Goal: Task Accomplishment & Management: Manage account settings

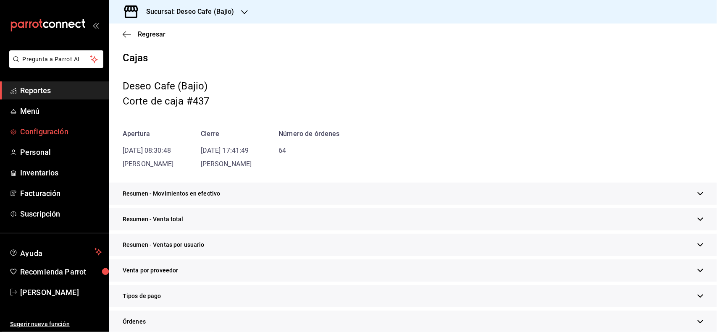
click at [47, 134] on span "Configuración" at bounding box center [61, 131] width 82 height 11
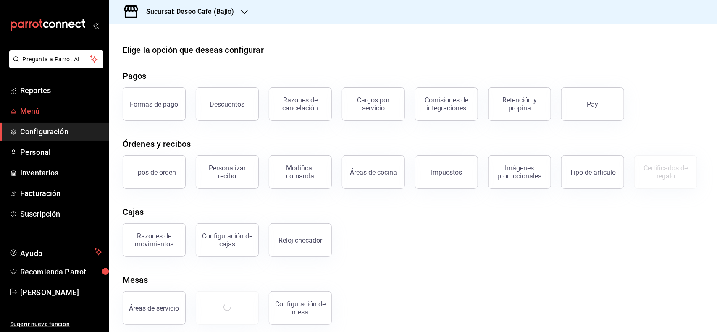
click at [53, 112] on span "Menú" at bounding box center [61, 110] width 82 height 11
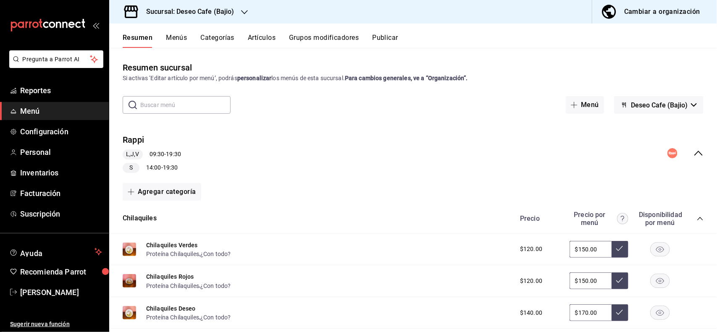
click at [177, 38] on button "Menús" at bounding box center [176, 41] width 21 height 14
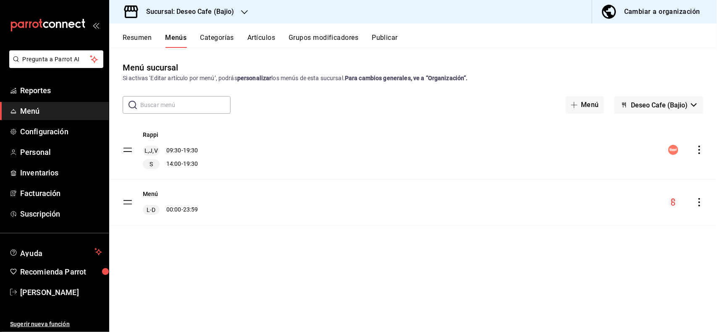
click at [228, 37] on button "Categorías" at bounding box center [217, 41] width 34 height 14
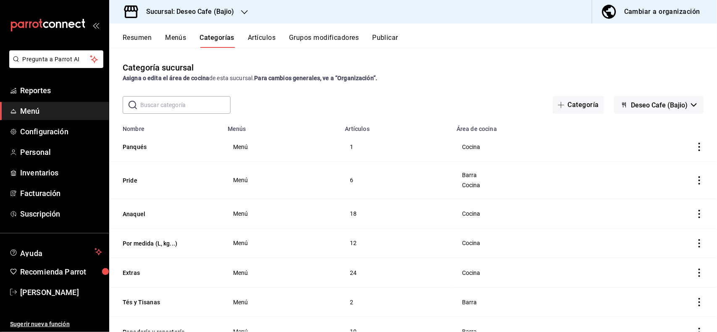
click at [699, 247] on icon "actions" at bounding box center [700, 244] width 2 height 8
click at [664, 267] on span "Editar" at bounding box center [667, 264] width 22 height 9
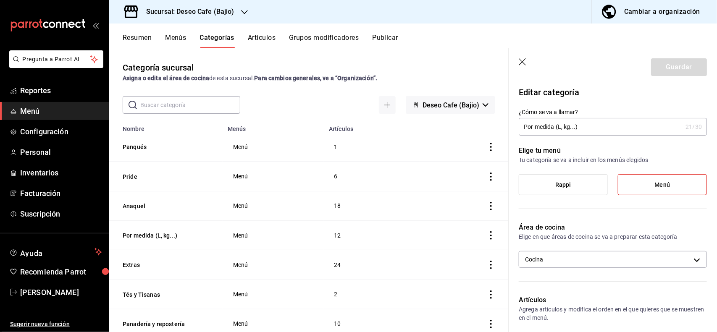
click at [265, 36] on button "Artículos" at bounding box center [262, 41] width 28 height 14
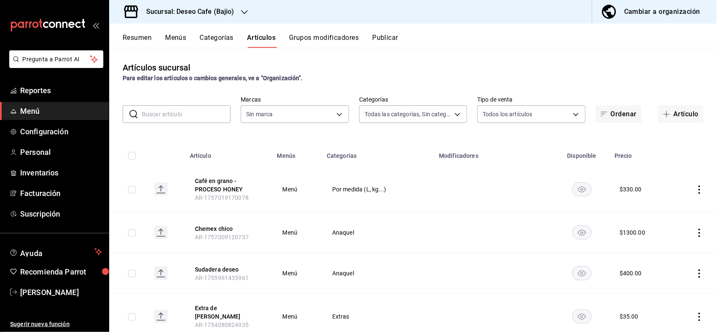
type input "e17a4943-81b9-4002-801d-a6b0f2b68056,933f9825-abd1-4dcf-848c-f326c228a10b,0adce…"
type input "747cfabc-e904-4e79-80e3-1b344b6a83d7"
click at [671, 113] on button "Artículo" at bounding box center [680, 114] width 45 height 18
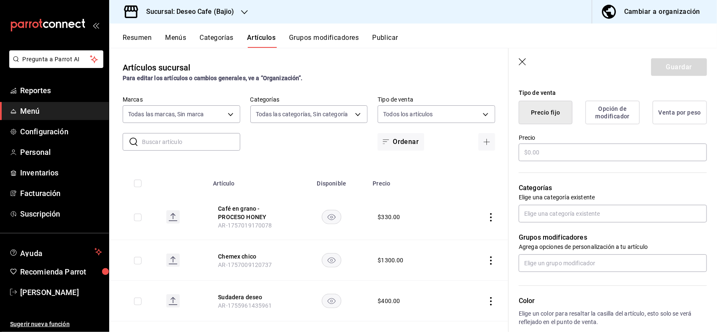
scroll to position [205, 0]
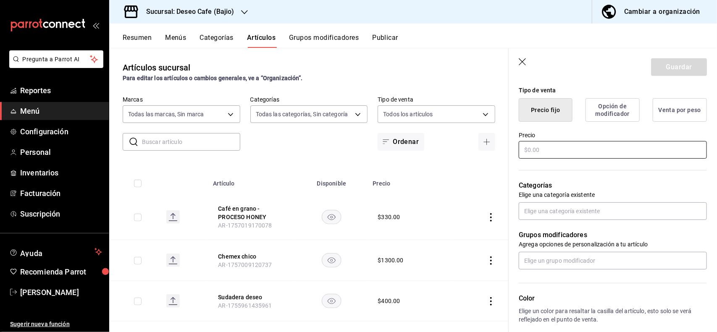
type input "Cafe en grano (Competencia Aeropress)"
click at [568, 151] on input "text" at bounding box center [613, 150] width 188 height 18
type input "$300.00"
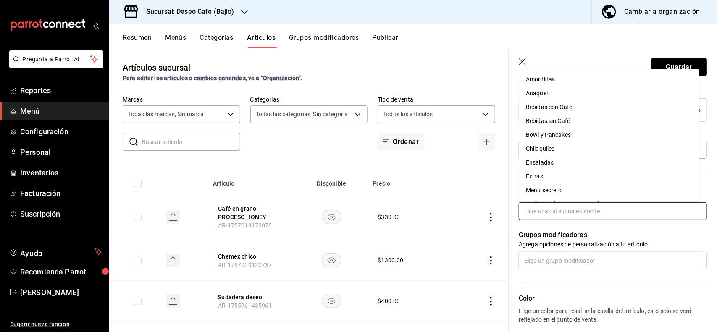
click at [567, 209] on input "text" at bounding box center [613, 212] width 188 height 18
click at [618, 140] on li "Por medida (L, kg...)" at bounding box center [609, 137] width 180 height 14
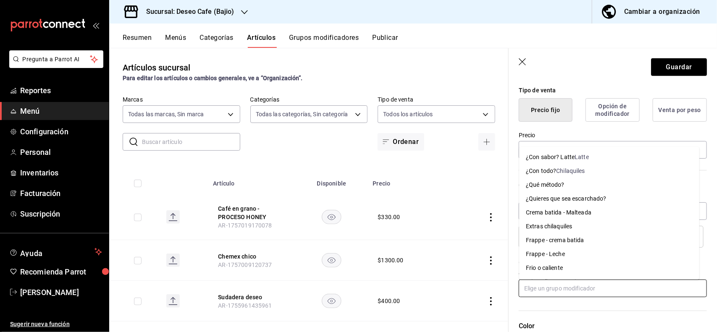
click at [571, 288] on input "text" at bounding box center [613, 289] width 188 height 18
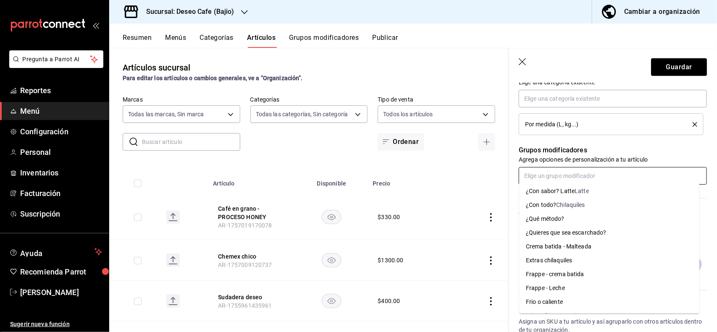
scroll to position [321, 0]
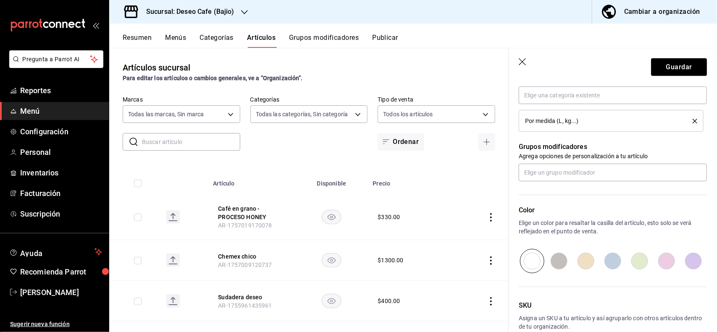
click at [684, 146] on p "Grupos modificadores" at bounding box center [613, 147] width 188 height 10
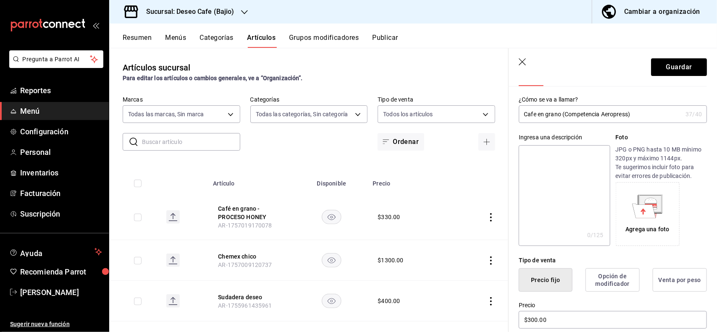
scroll to position [0, 0]
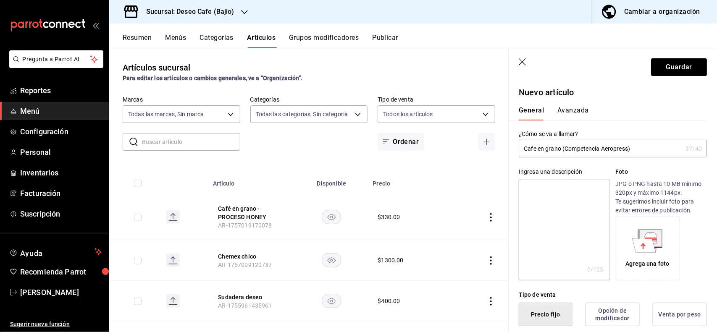
click at [572, 112] on button "Avanzada" at bounding box center [574, 113] width 32 height 14
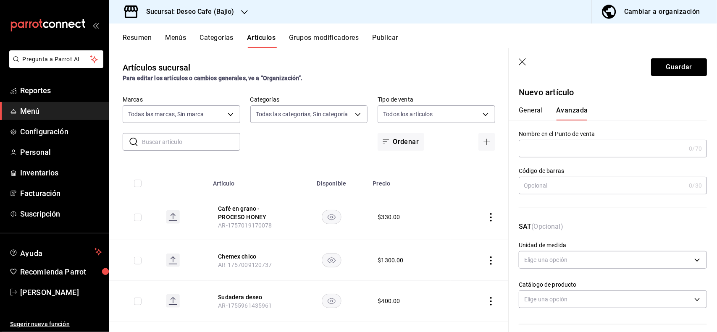
click at [530, 110] on button "General" at bounding box center [531, 113] width 24 height 14
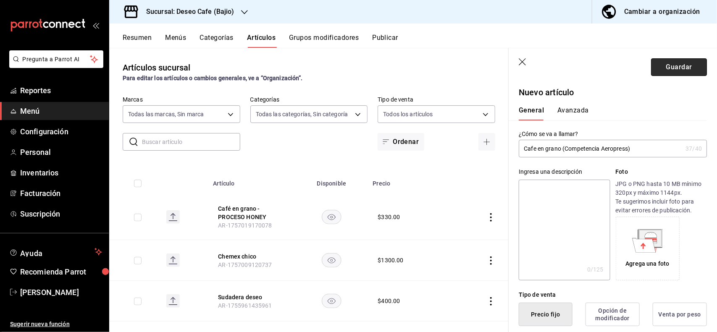
click at [671, 63] on button "Guardar" at bounding box center [679, 67] width 56 height 18
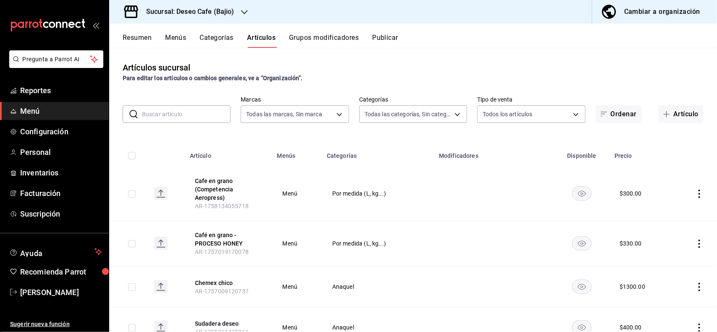
click at [695, 197] on icon "actions" at bounding box center [699, 194] width 8 height 8
click at [690, 247] on div at bounding box center [358, 166] width 717 height 332
click at [695, 194] on icon "actions" at bounding box center [699, 194] width 8 height 8
click at [660, 213] on span "Editar" at bounding box center [667, 213] width 22 height 9
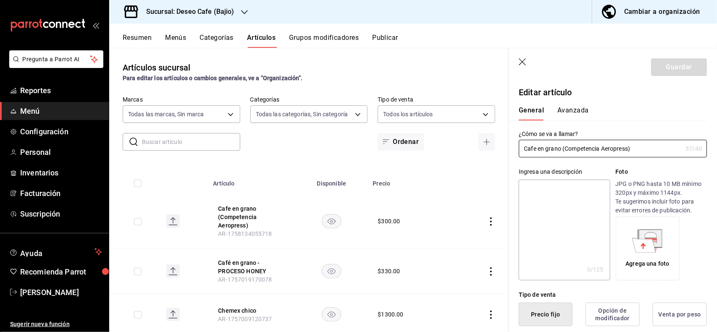
type input "$300.00"
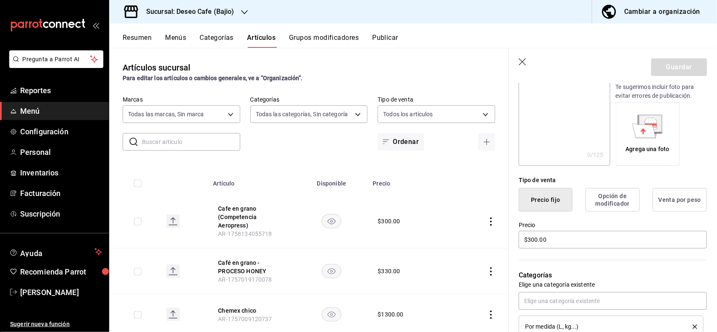
scroll to position [112, 0]
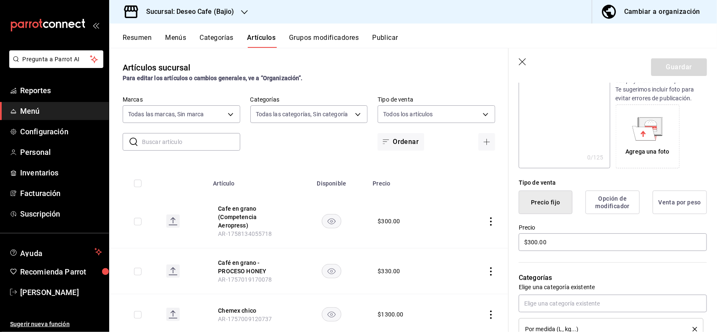
click at [373, 80] on div "Para editar los artículos o cambios generales, ve a “Organización”." at bounding box center [309, 78] width 373 height 9
click at [526, 63] on icon "button" at bounding box center [523, 62] width 8 height 8
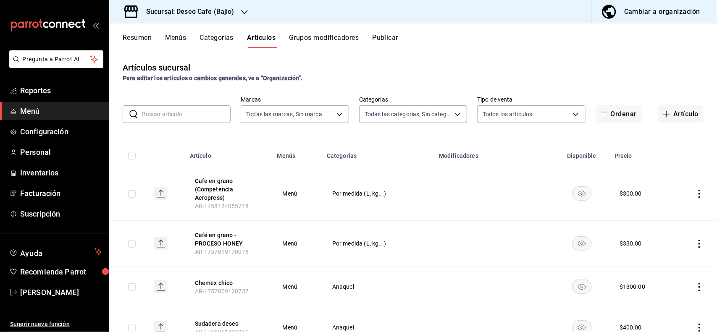
click at [394, 36] on button "Publicar" at bounding box center [385, 41] width 26 height 14
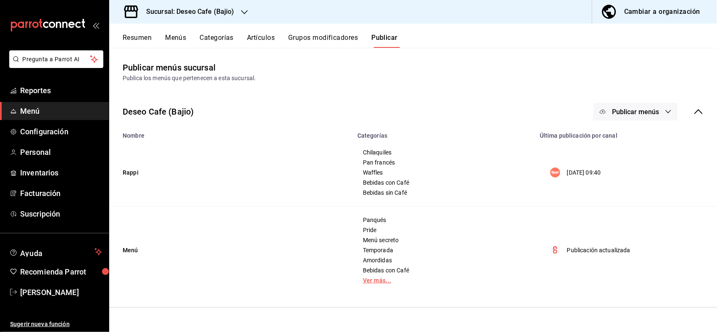
click at [373, 282] on link "Ver más..." at bounding box center [443, 281] width 161 height 6
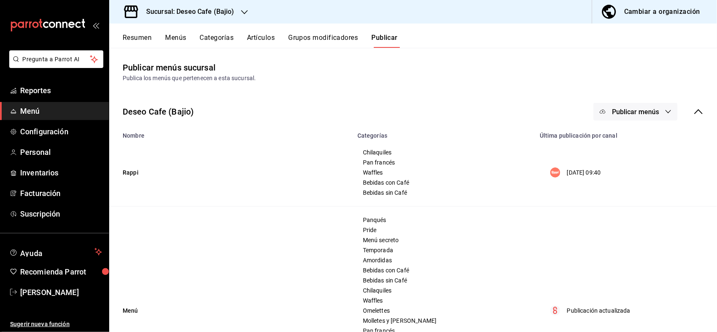
click at [665, 113] on icon "button" at bounding box center [668, 111] width 7 height 7
click at [648, 163] on span "Punto de venta" at bounding box center [640, 162] width 40 height 9
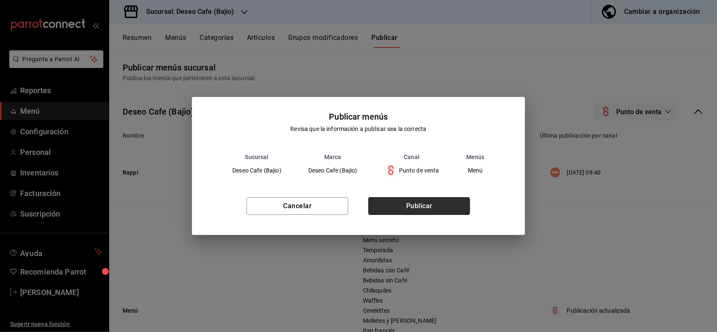
click at [435, 204] on button "Publicar" at bounding box center [420, 206] width 102 height 18
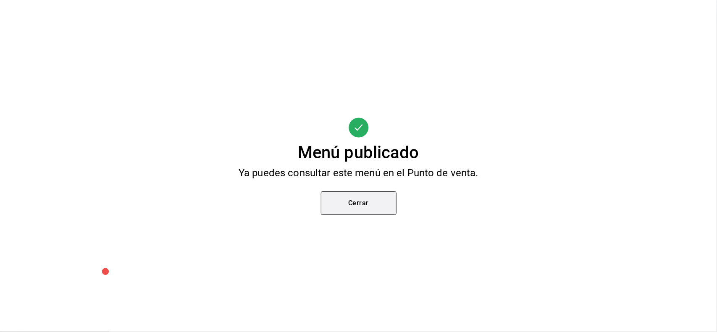
click at [357, 214] on button "Cerrar" at bounding box center [359, 204] width 76 height 24
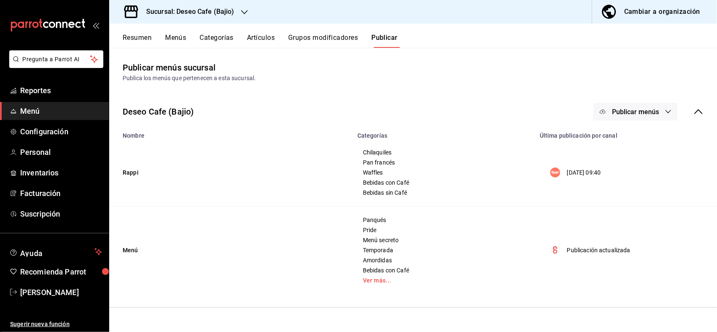
click at [236, 14] on div "Sucursal: Deseo Cafe (Bajio)" at bounding box center [183, 12] width 135 height 24
click at [195, 39] on div "Deseo Cafe (Merida)" at bounding box center [172, 36] width 113 height 9
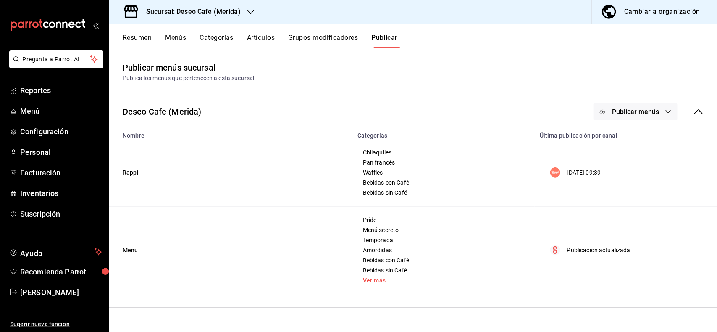
click at [265, 39] on button "Artículos" at bounding box center [261, 41] width 28 height 14
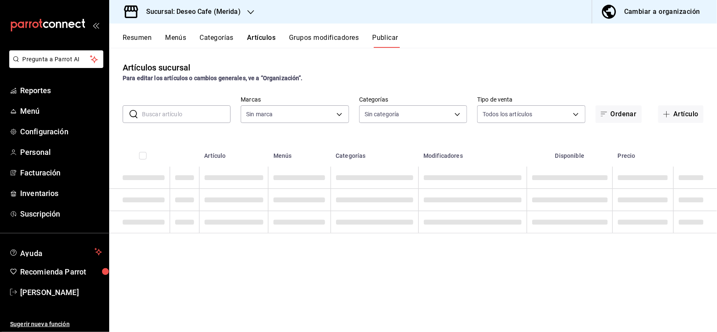
type input "043fa58f-14f6-4b2c-a0d7-5071aa1450bc"
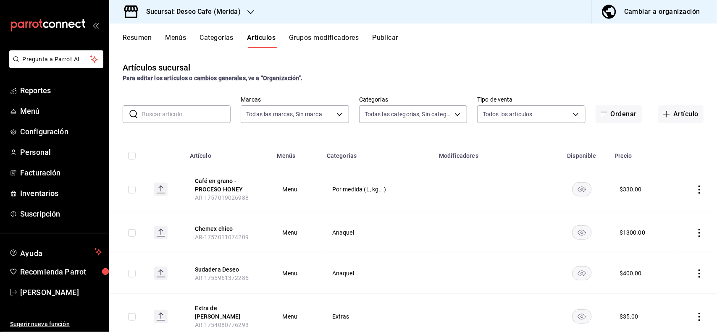
type input "df994542-8e29-49fe-9bf3-80a11adda96d,f0e0a894-7e6e-4dc4-bffe-13de6e87ad75,36e80…"
click at [668, 111] on button "Artículo" at bounding box center [680, 114] width 45 height 18
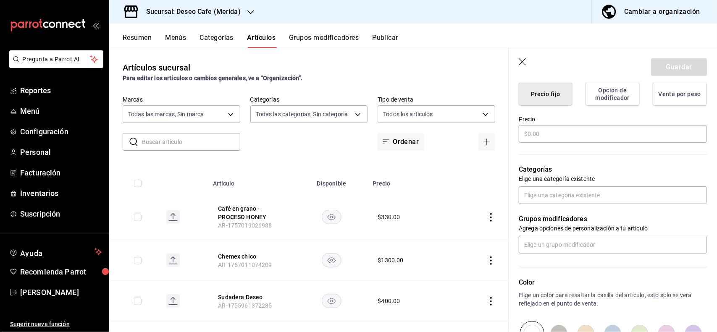
scroll to position [229, 0]
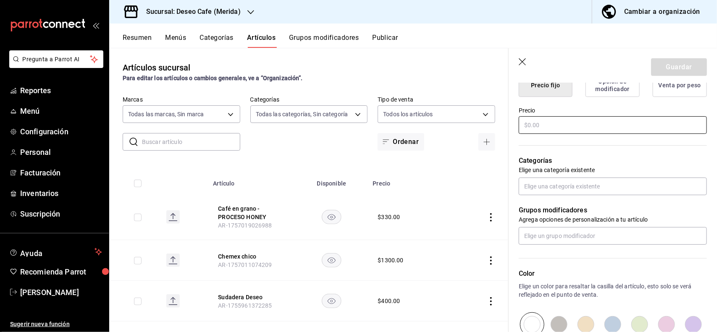
type input "Café en grano (Competencia Aeropress)"
click at [556, 119] on input "text" at bounding box center [613, 125] width 188 height 18
type input "$300.00"
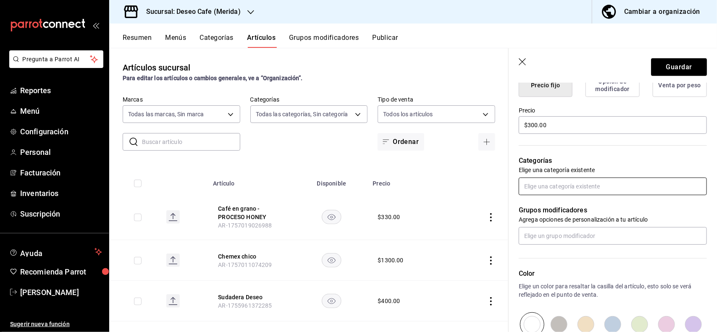
click at [556, 186] on input "text" at bounding box center [613, 187] width 188 height 18
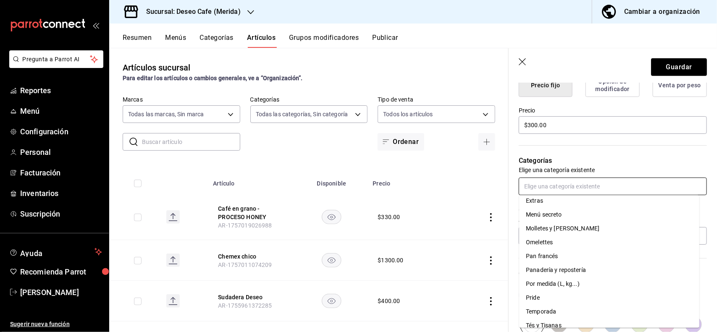
scroll to position [123, 0]
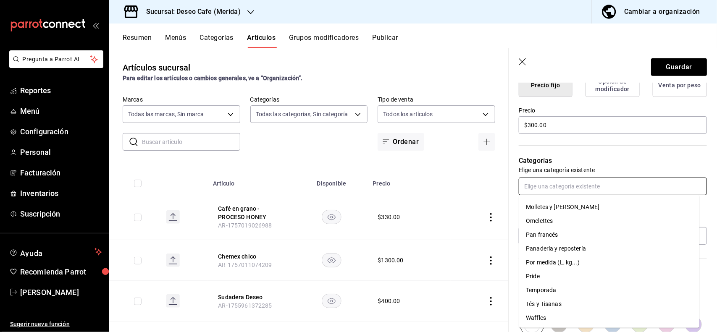
click at [600, 263] on li "Por medida (L, kg...)" at bounding box center [609, 263] width 180 height 14
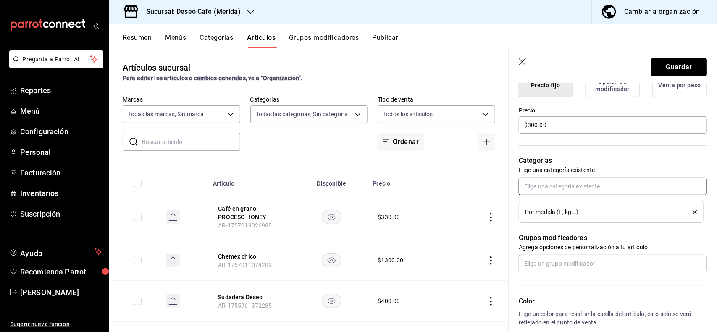
scroll to position [368, 0]
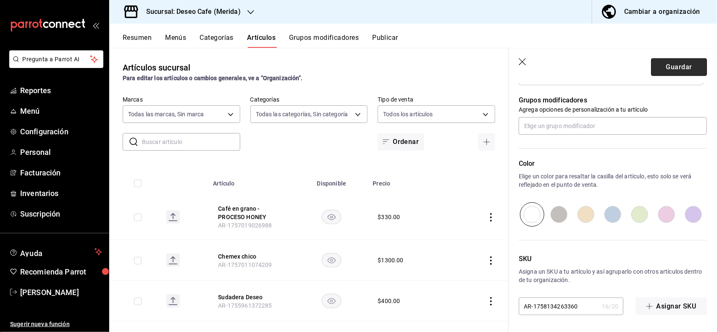
click at [658, 65] on button "Guardar" at bounding box center [679, 67] width 56 height 18
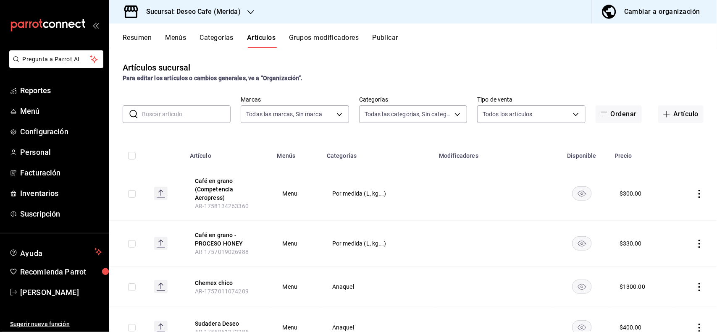
click at [408, 56] on div "Artículos sucursal Para editar los artículos o cambios generales, ve a “Organiz…" at bounding box center [413, 190] width 608 height 284
click at [386, 36] on button "Publicar" at bounding box center [385, 41] width 26 height 14
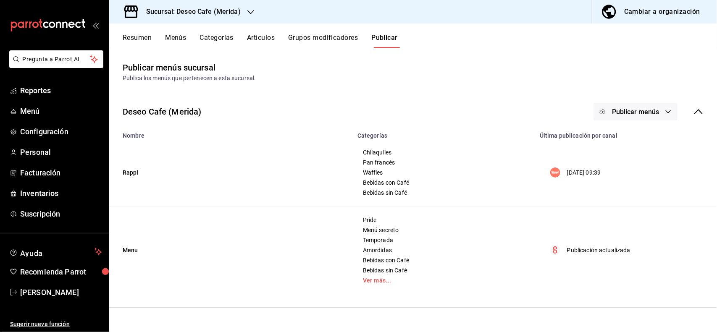
click at [671, 105] on button "Publicar menús" at bounding box center [636, 112] width 84 height 18
click at [635, 163] on span "Punto de venta" at bounding box center [648, 162] width 40 height 9
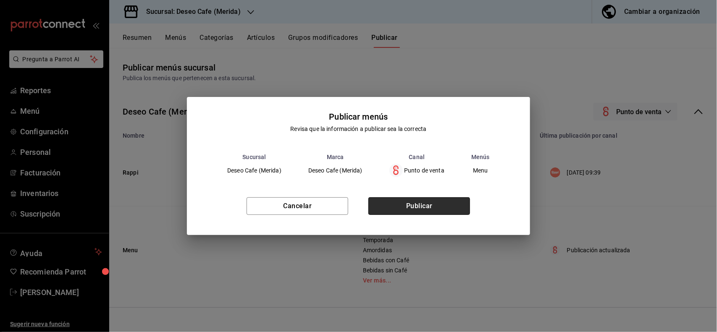
click at [434, 202] on button "Publicar" at bounding box center [420, 206] width 102 height 18
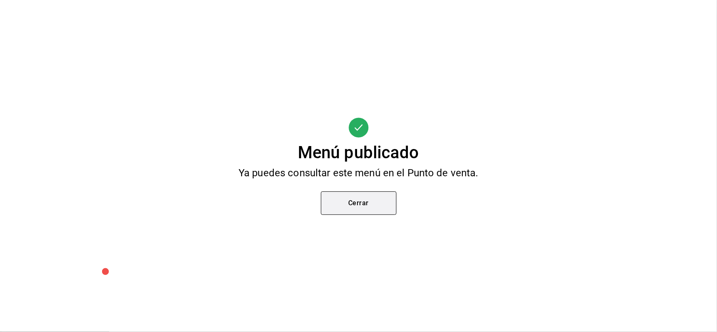
click at [360, 193] on button "Cerrar" at bounding box center [359, 204] width 76 height 24
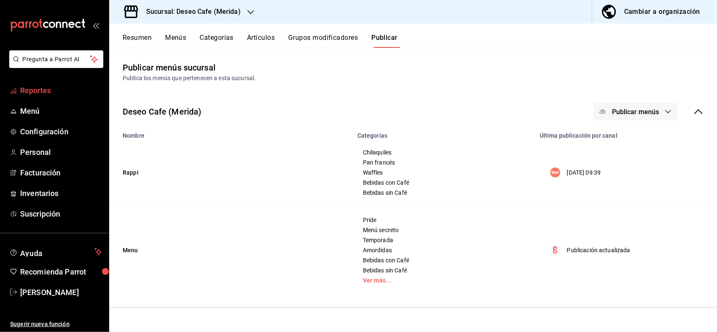
click at [43, 85] on span "Reportes" at bounding box center [61, 90] width 82 height 11
